Goal: Task Accomplishment & Management: Use online tool/utility

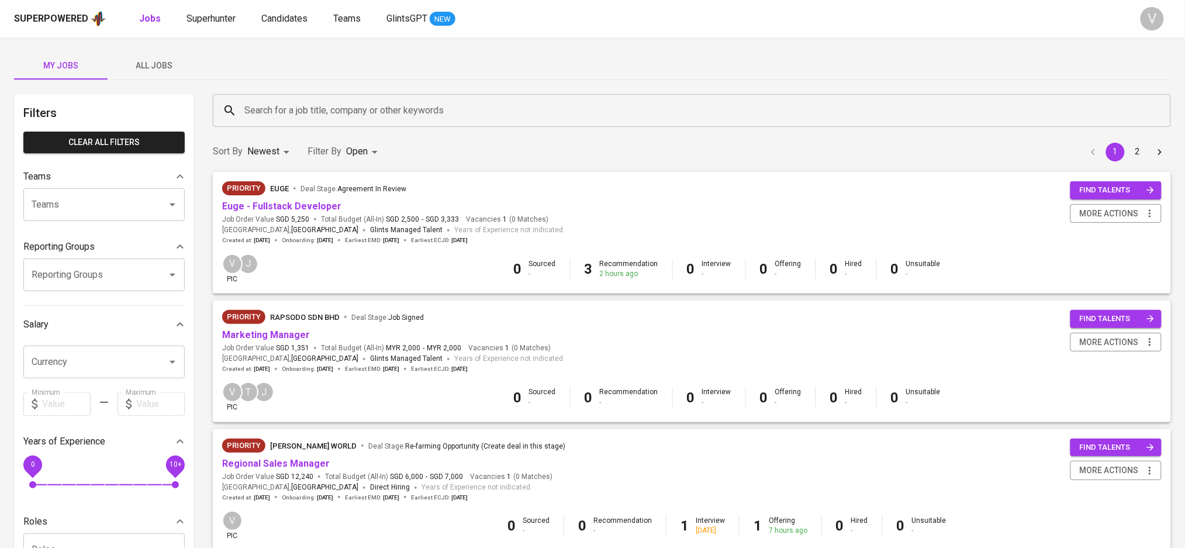
click at [285, 111] on input "Search for a job title, company or other keywords" at bounding box center [694, 110] width 906 height 22
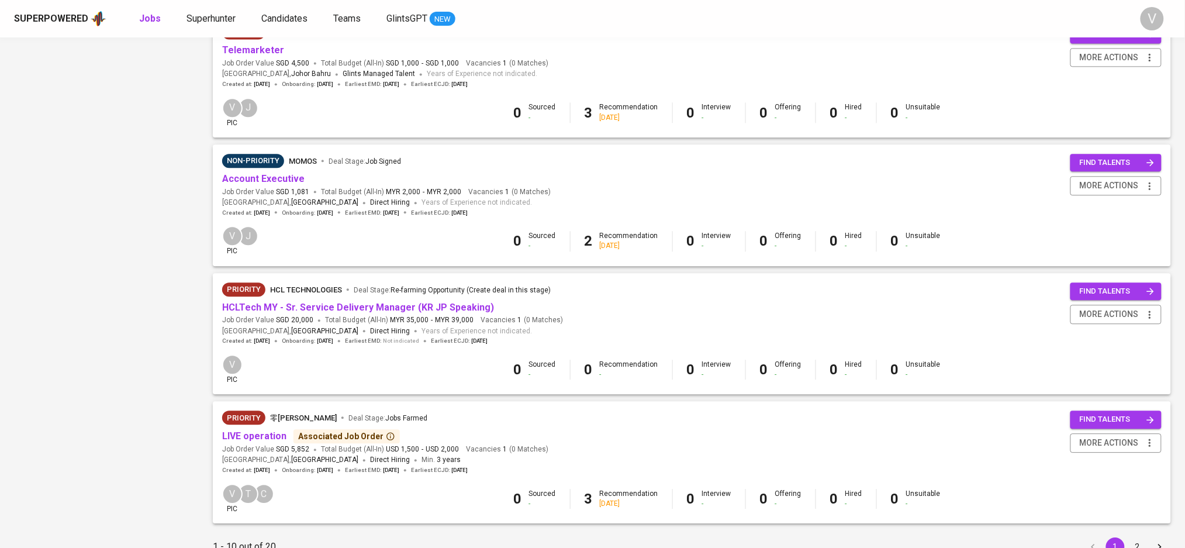
scroll to position [989, 0]
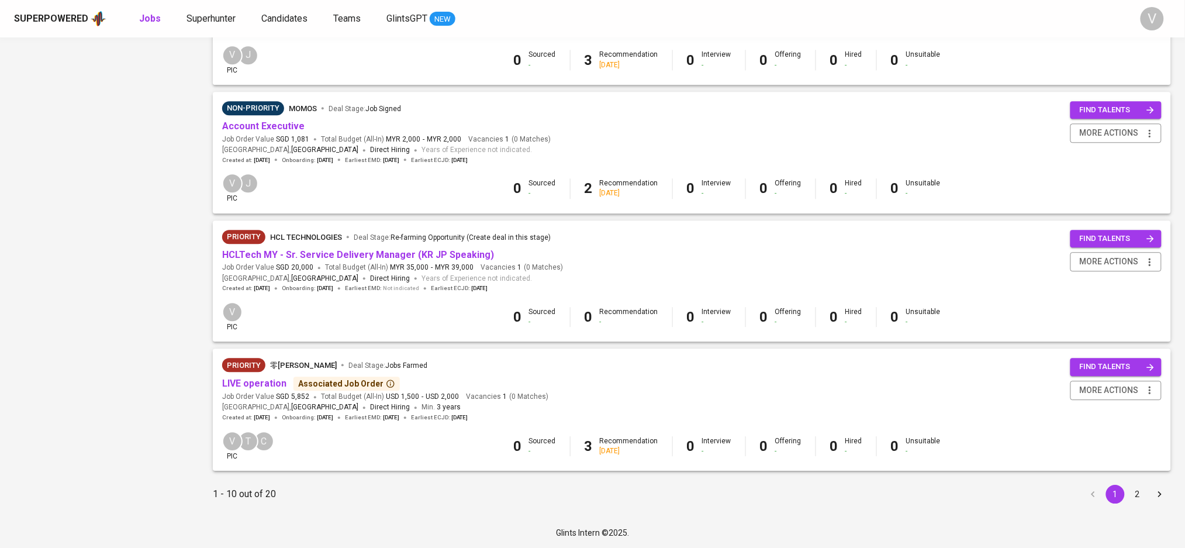
type input "botmd"
click at [1137, 494] on button "2" at bounding box center [1137, 493] width 19 height 19
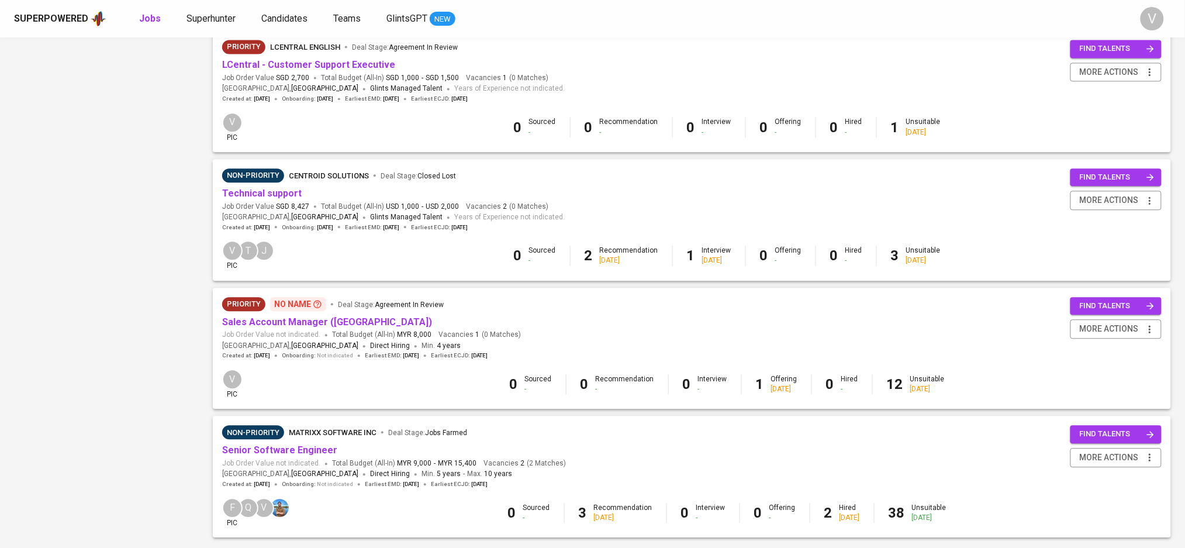
scroll to position [912, 0]
click at [307, 328] on link "Sales Account Manager ([GEOGRAPHIC_DATA])" at bounding box center [327, 322] width 210 height 11
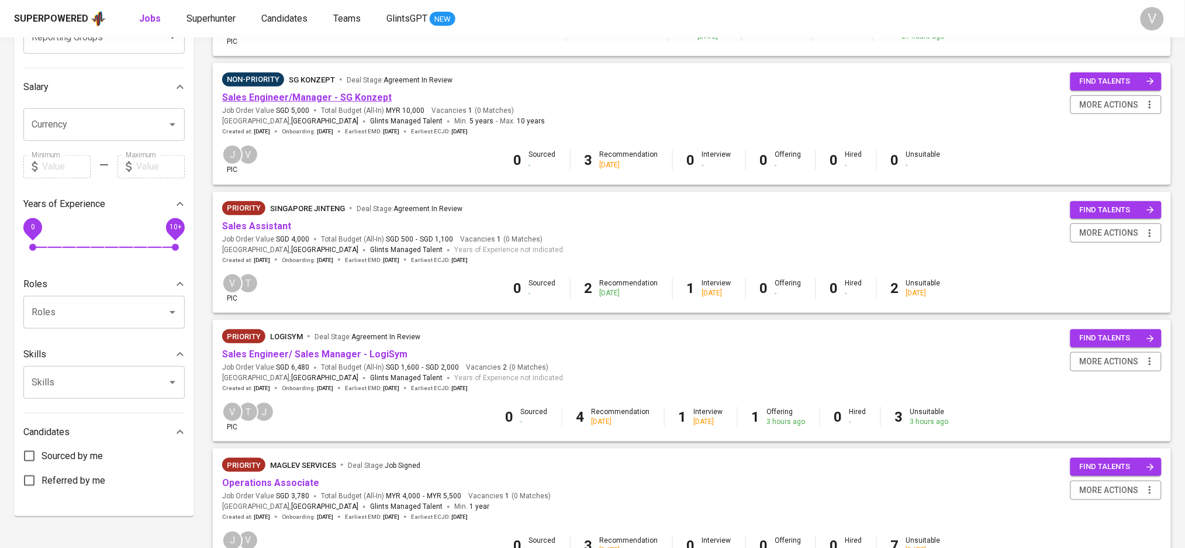
scroll to position [210, 0]
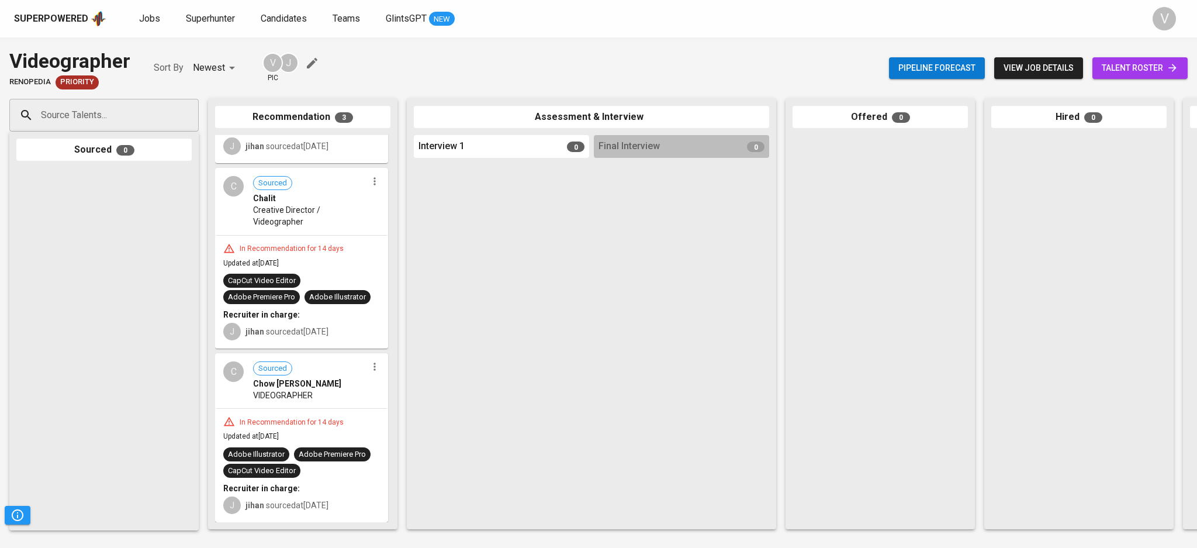
scroll to position [157, 0]
